Goal: Task Accomplishment & Management: Manage account settings

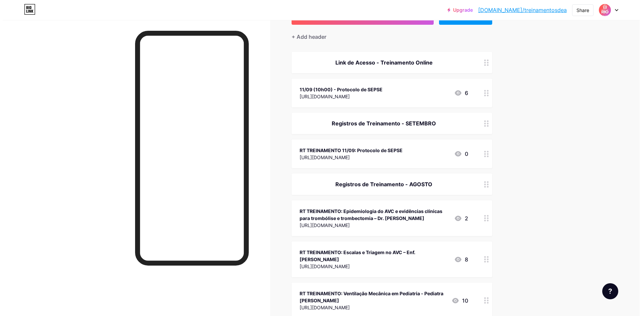
scroll to position [67, 0]
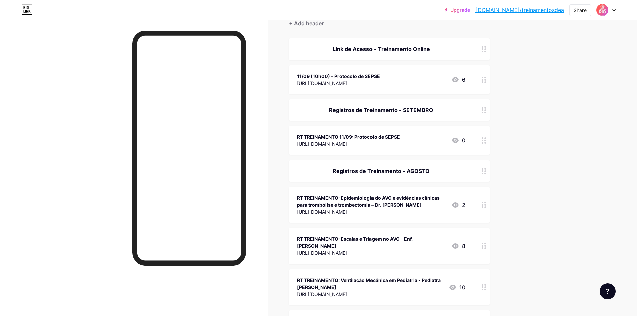
click at [408, 80] on div "11/09 (10h00) - Protocolo de SEPSE [URL][DOMAIN_NAME] 6" at bounding box center [381, 79] width 168 height 15
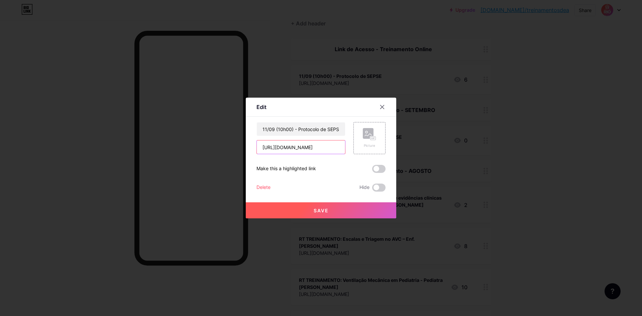
scroll to position [0, 11]
drag, startPoint x: 261, startPoint y: 149, endPoint x: 371, endPoint y: 158, distance: 110.4
click at [371, 158] on div "11/09 (10h00) - Protocolo de SEPSE [URL][DOMAIN_NAME] Picture Make this a highl…" at bounding box center [320, 157] width 129 height 70
paste input "[DOMAIN_NAME][URL]"
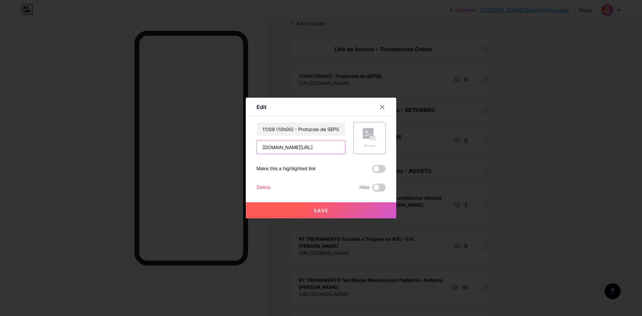
click at [265, 148] on input "[DOMAIN_NAME][URL]" at bounding box center [301, 146] width 88 height 13
drag, startPoint x: 340, startPoint y: 148, endPoint x: 223, endPoint y: 135, distance: 117.1
click at [224, 135] on div "Edit Content YouTube Play YouTube video without leaving your page. ADD Vimeo Pl…" at bounding box center [321, 158] width 642 height 316
paste input "https://"
drag, startPoint x: 341, startPoint y: 148, endPoint x: 244, endPoint y: 142, distance: 97.5
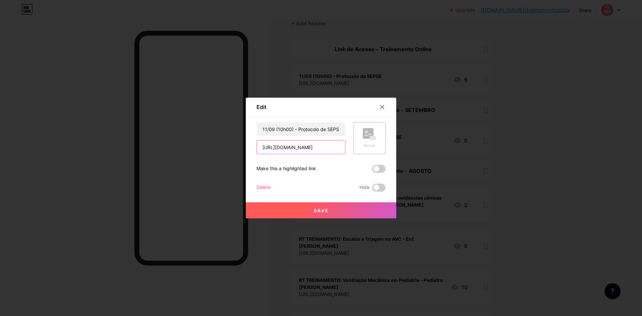
click at [244, 142] on div "Edit Content YouTube Play YouTube video without leaving your page. ADD Vimeo Pl…" at bounding box center [321, 158] width 642 height 316
click at [294, 149] on input "[URL][DOMAIN_NAME]" at bounding box center [301, 146] width 88 height 13
type input "[URL][DOMAIN_NAME]"
click at [264, 127] on input "11/09 (10h00) - Protocolo de SEPSE" at bounding box center [301, 128] width 88 height 13
drag, startPoint x: 326, startPoint y: 129, endPoint x: 299, endPoint y: 129, distance: 27.4
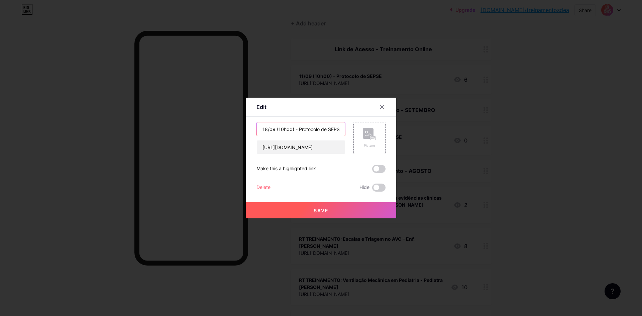
click at [299, 129] on input "18/09 (10h00) - Protocolo de SEPSE" at bounding box center [301, 128] width 88 height 13
click at [278, 128] on input "18/09 (10h00) - Classificação de Risco na SEPSE" at bounding box center [301, 128] width 88 height 13
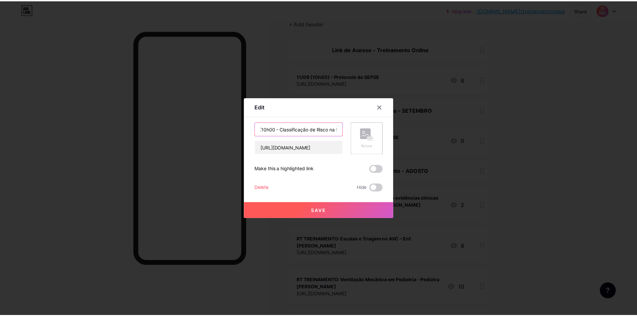
scroll to position [0, 0]
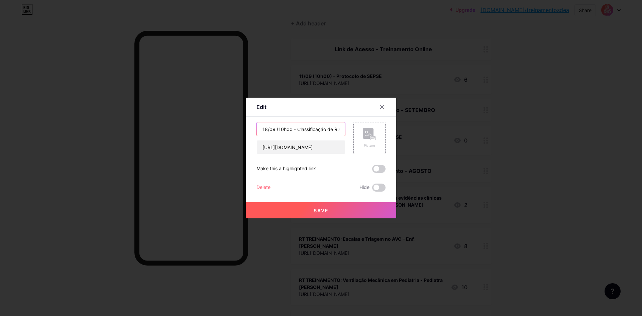
drag, startPoint x: 285, startPoint y: 132, endPoint x: 255, endPoint y: 128, distance: 29.9
click at [255, 128] on div "Edit Content YouTube Play YouTube video without leaving your page. ADD Vimeo Pl…" at bounding box center [321, 158] width 150 height 121
click at [317, 128] on input "18/09 (10h00 - Classificação de Risco na SEPSE" at bounding box center [301, 128] width 88 height 13
click at [291, 131] on input "18/09 (10h00 - Classificação de Risco na SEPSE" at bounding box center [301, 128] width 88 height 13
type input "18/09 (10h00) - Classificação de Risco na SEPSE"
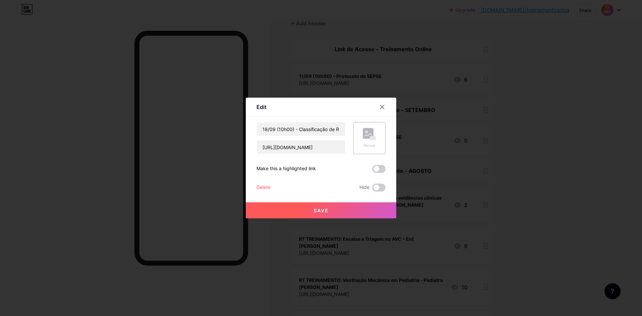
click at [332, 210] on button "Save" at bounding box center [321, 210] width 150 height 16
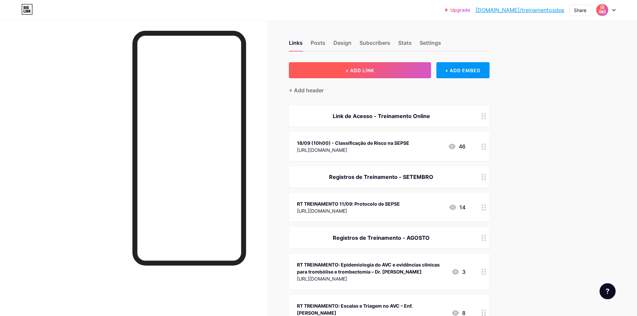
click at [363, 68] on span "+ ADD LINK" at bounding box center [359, 71] width 29 height 6
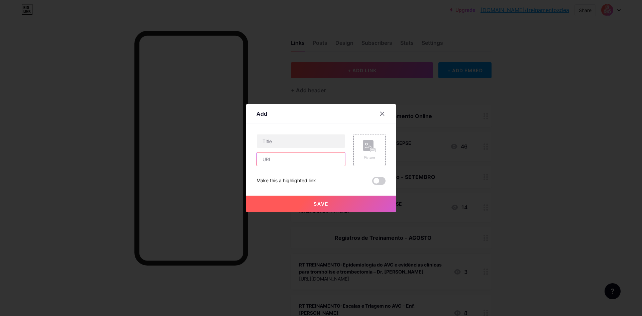
click at [294, 157] on input "text" at bounding box center [301, 158] width 88 height 13
paste input "https://forms.gle/EsVf69PVgzEuaU4b8"
drag, startPoint x: 341, startPoint y: 161, endPoint x: 246, endPoint y: 156, distance: 94.7
click at [246, 156] on div "Add Content YouTube Play YouTube video without leaving your page. ADD Vimeo Pla…" at bounding box center [321, 157] width 150 height 107
type input "https://forms.gle/EsVf69PVgzEuaU4b8"
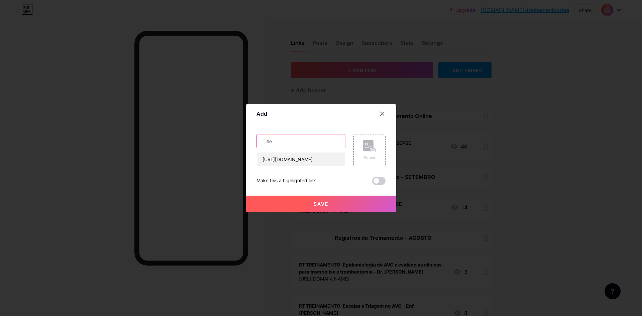
click at [296, 139] on input "text" at bounding box center [301, 140] width 88 height 13
type input "RT TREINAMENTO 18/09: Classificação de Risco na SEPSE"
click at [325, 201] on span "Save" at bounding box center [321, 204] width 15 height 6
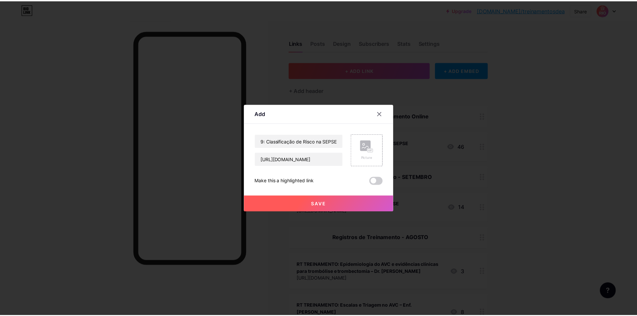
scroll to position [0, 0]
